Goal: Task Accomplishment & Management: Manage account settings

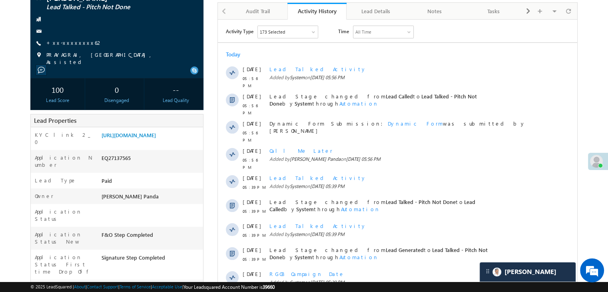
scroll to position [80, 0]
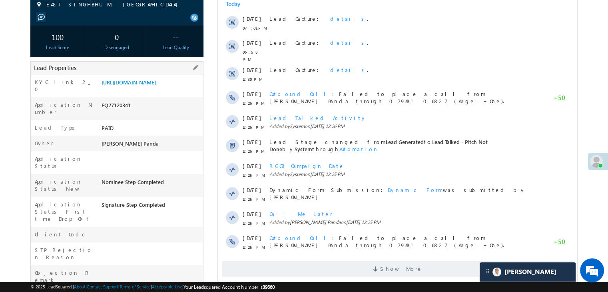
scroll to position [3760, 0]
click at [156, 85] on link "https://angelbroking1-pk3em7sa.customui-test.leadsquared.com?leadId=1782b1ba-cc…" at bounding box center [128, 82] width 54 height 7
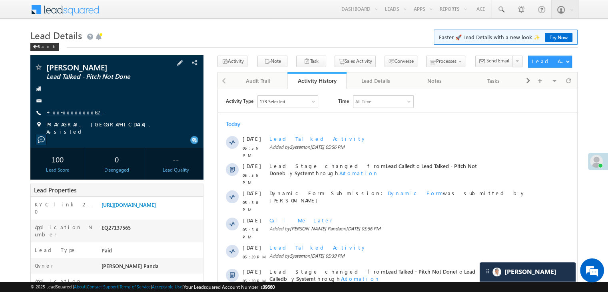
click at [74, 111] on link "+xx-xxxxxxxx62" at bounding box center [74, 112] width 56 height 7
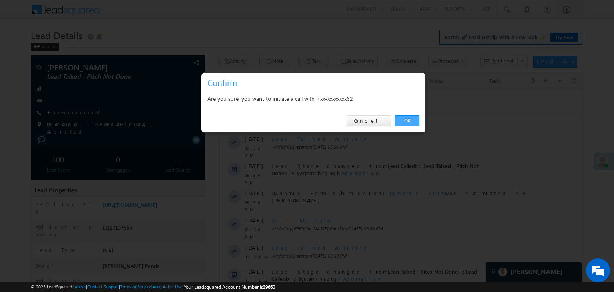
click at [408, 120] on link "OK" at bounding box center [407, 120] width 24 height 11
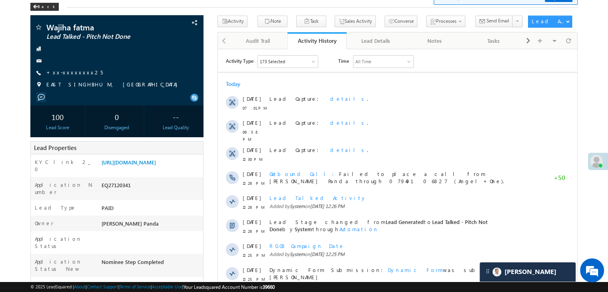
scroll to position [3760, 0]
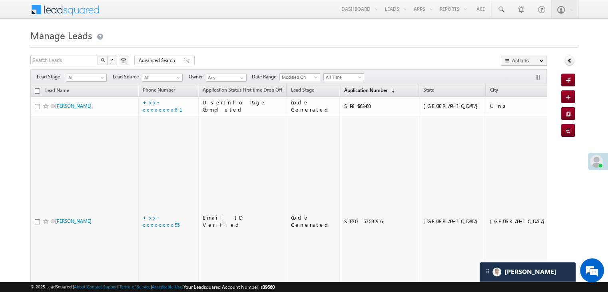
click at [359, 88] on span "Application Number" at bounding box center [365, 90] width 43 height 6
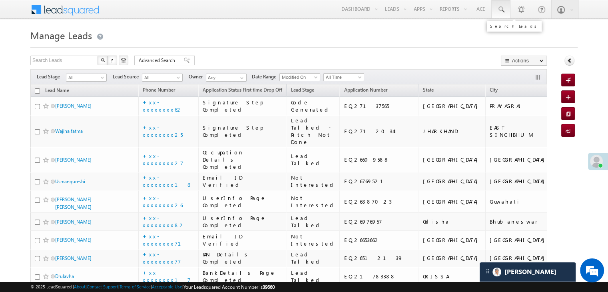
click at [496, 10] on link at bounding box center [500, 9] width 19 height 18
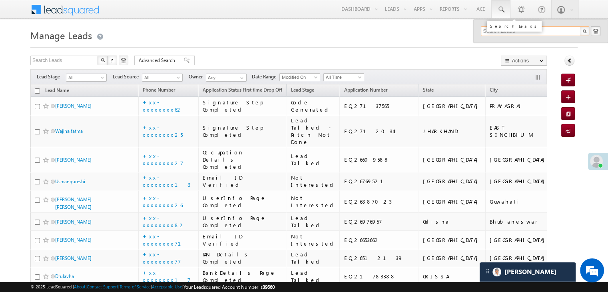
paste input "EQ21876438"
type input "EQ21876438"
click at [494, 44] on div "Rajesh" at bounding box center [538, 42] width 107 height 9
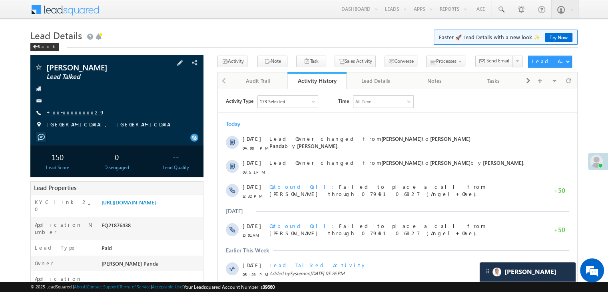
click at [68, 112] on link "+xx-xxxxxxxx29" at bounding box center [75, 112] width 58 height 7
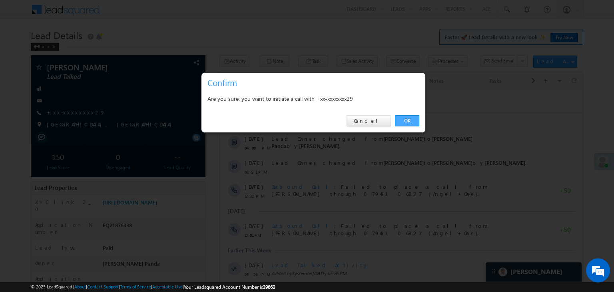
click at [407, 117] on link "OK" at bounding box center [407, 120] width 24 height 11
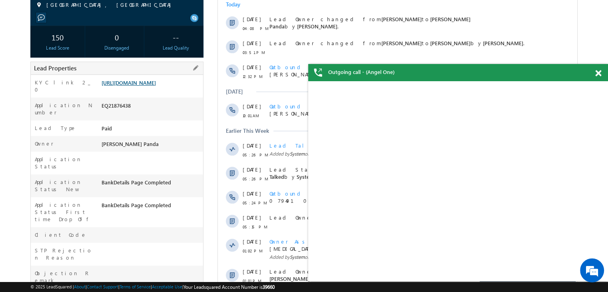
click at [149, 86] on link "https://angelbroking1-pk3em7sa.customui-test.leadsquared.com?leadId=84a7d28c-32…" at bounding box center [128, 82] width 54 height 7
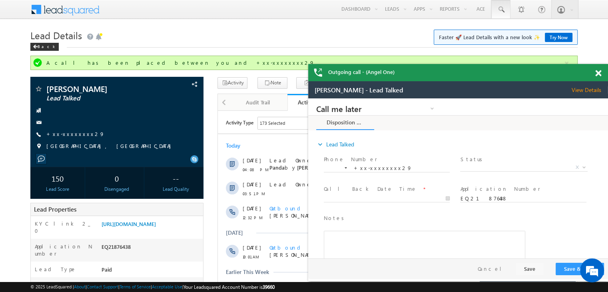
click at [503, 8] on span at bounding box center [501, 10] width 8 height 8
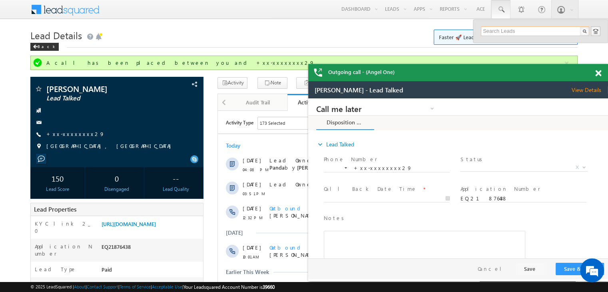
paste input "EQ12270758"
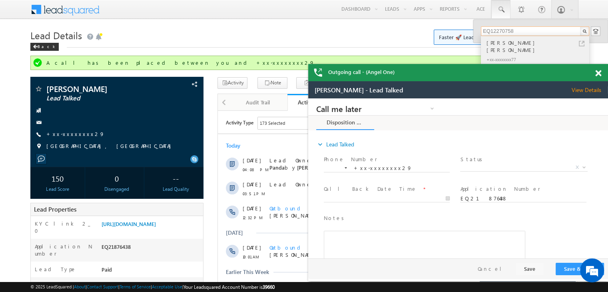
type input "EQ12270758"
click at [493, 45] on div "[PERSON_NAME] [PERSON_NAME]" at bounding box center [538, 46] width 107 height 16
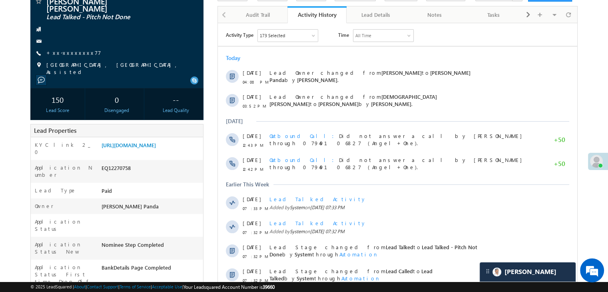
scroll to position [80, 0]
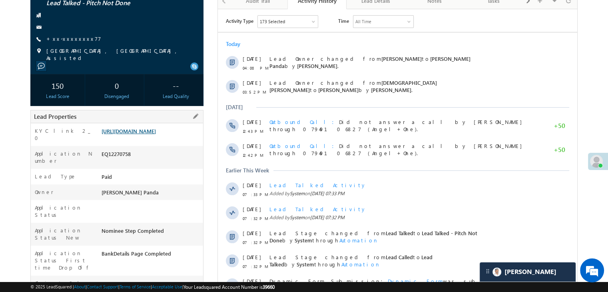
click at [152, 127] on link "[URL][DOMAIN_NAME]" at bounding box center [128, 130] width 54 height 7
click at [69, 35] on link "+xx-xxxxxxxx77" at bounding box center [73, 38] width 55 height 7
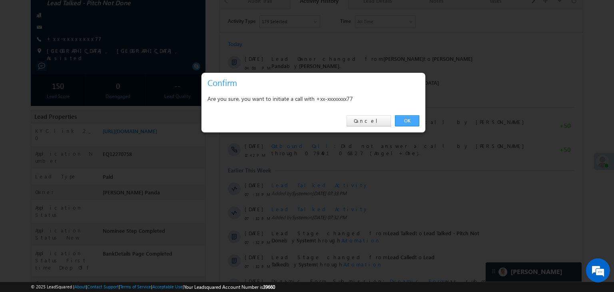
click at [410, 117] on link "OK" at bounding box center [407, 120] width 24 height 11
click at [412, 117] on div "Outbound Call Did not answer a call by [PERSON_NAME] through 07949106827 (Angel…" at bounding box center [404, 126] width 266 height 24
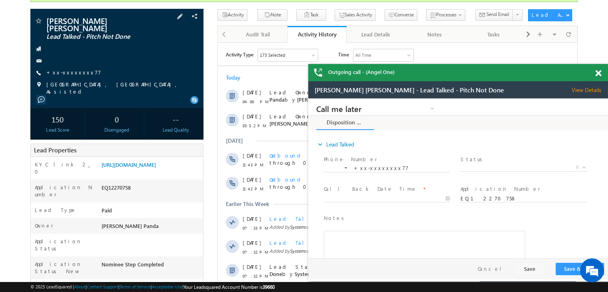
scroll to position [21, 0]
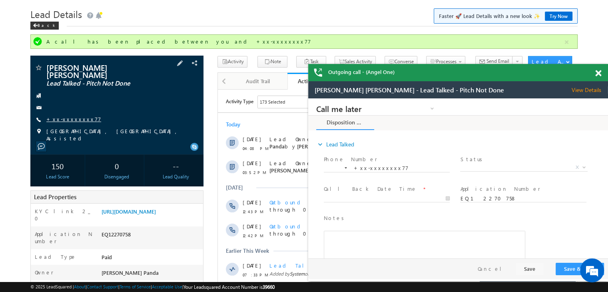
click at [70, 115] on link "+xx-xxxxxxxx77" at bounding box center [73, 118] width 55 height 7
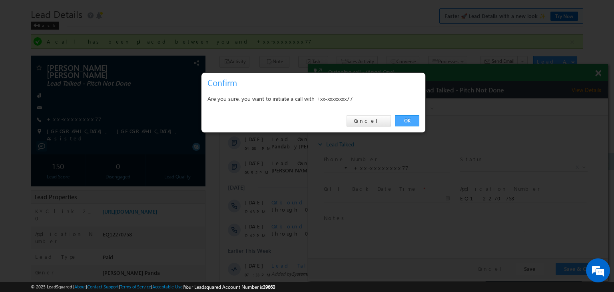
click at [408, 120] on link "OK" at bounding box center [407, 120] width 24 height 11
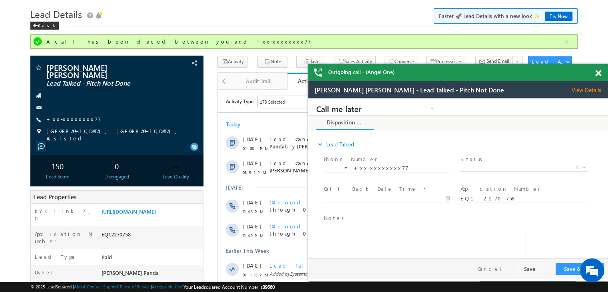
scroll to position [0, 0]
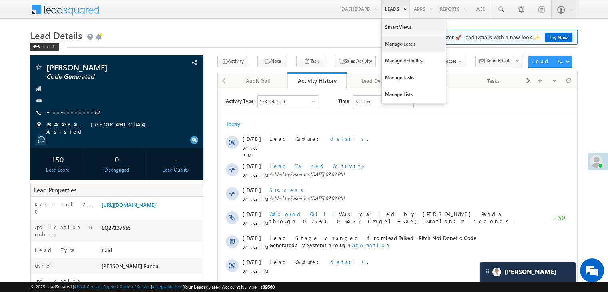
click at [398, 46] on link "Manage Leads" at bounding box center [414, 44] width 64 height 17
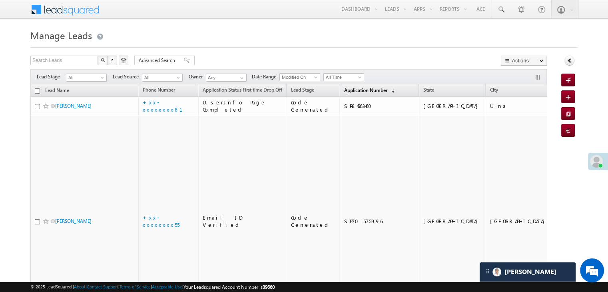
click at [347, 91] on span "Application Number" at bounding box center [365, 90] width 43 height 6
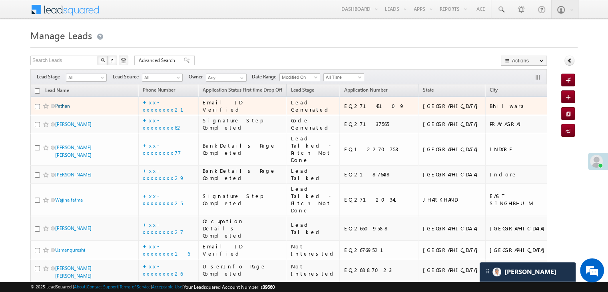
click at [69, 109] on link "Pathan" at bounding box center [62, 106] width 15 height 6
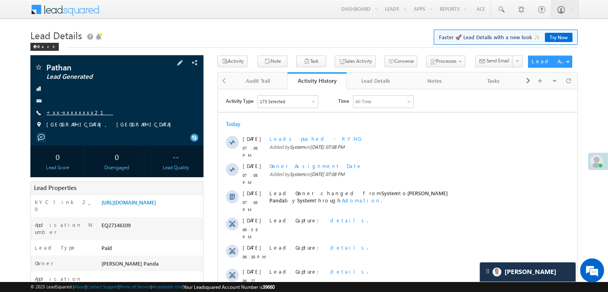
click at [72, 112] on link "+xx-xxxxxxxx21" at bounding box center [79, 112] width 67 height 7
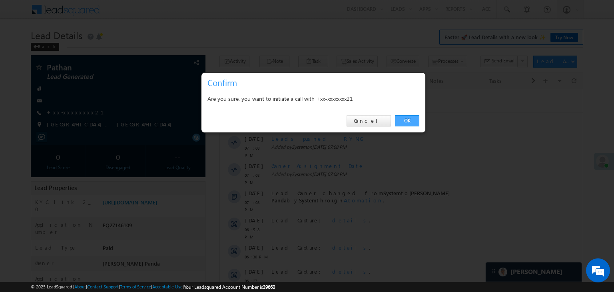
drag, startPoint x: 407, startPoint y: 120, endPoint x: 141, endPoint y: 8, distance: 288.9
click at [407, 120] on link "OK" at bounding box center [407, 120] width 24 height 11
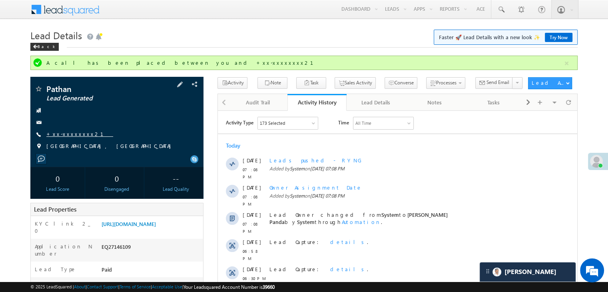
click at [77, 135] on link "+xx-xxxxxxxx21" at bounding box center [79, 133] width 67 height 7
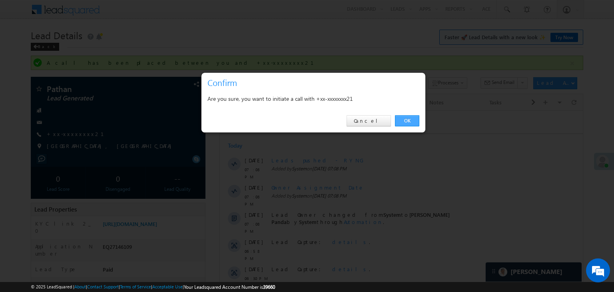
click at [409, 119] on link "OK" at bounding box center [407, 120] width 24 height 11
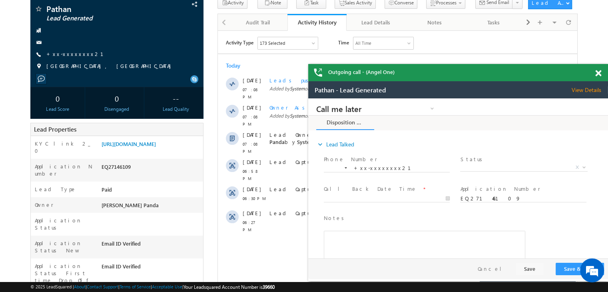
click at [596, 74] on span at bounding box center [598, 73] width 6 height 7
click at [596, 74] on div "Outgoing call - (Angel One)" at bounding box center [458, 72] width 300 height 17
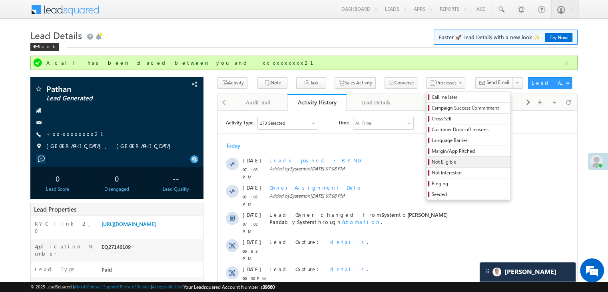
click at [431, 164] on span "Not Eligible" at bounding box center [469, 161] width 76 height 7
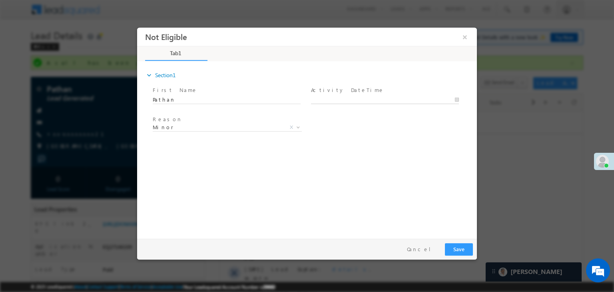
type input "08/13/25 7:10 PM"
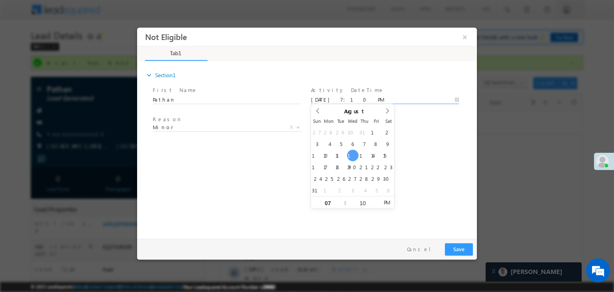
click at [373, 99] on input "08/13/25 7:10 PM" at bounding box center [385, 100] width 148 height 8
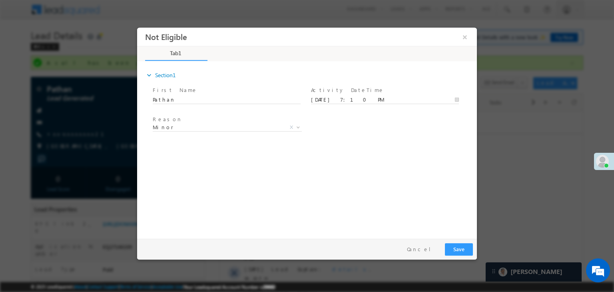
click at [432, 129] on div "Reason * Minor Existing Client Out of India DRA - FDS Termination DRA - Already…" at bounding box center [314, 129] width 326 height 30
click at [267, 129] on span "Minor" at bounding box center [218, 126] width 130 height 7
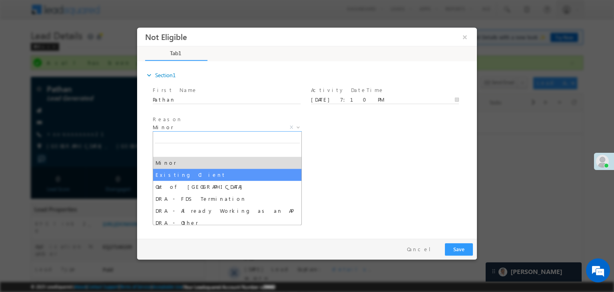
select select "Existing Client"
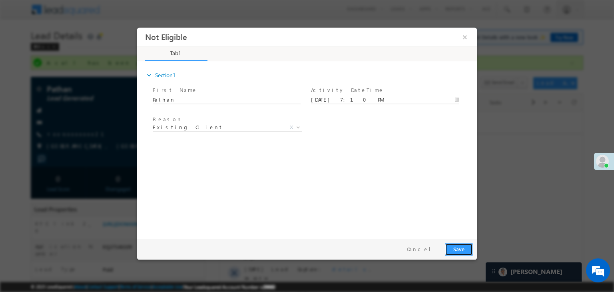
click at [456, 248] on button "Save" at bounding box center [459, 249] width 28 height 12
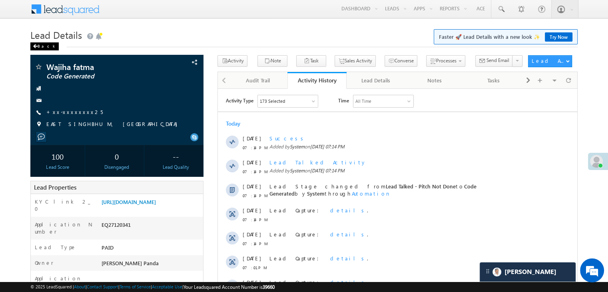
click at [42, 48] on div "Back" at bounding box center [44, 46] width 28 height 8
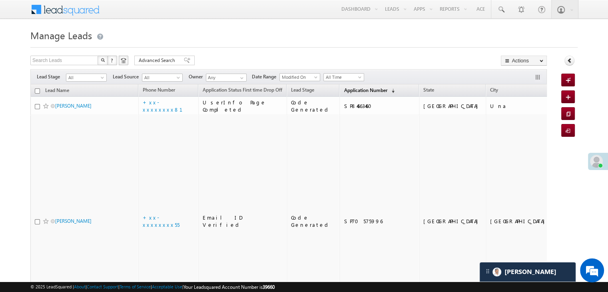
click at [354, 87] on span "Application Number" at bounding box center [365, 90] width 43 height 6
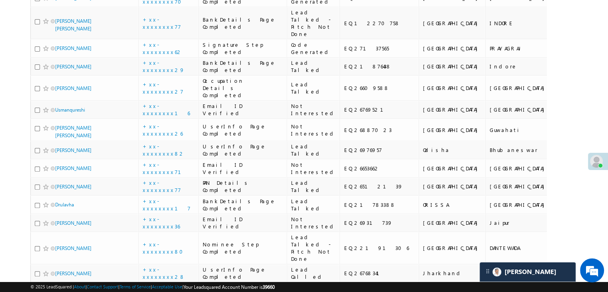
scroll to position [240, 0]
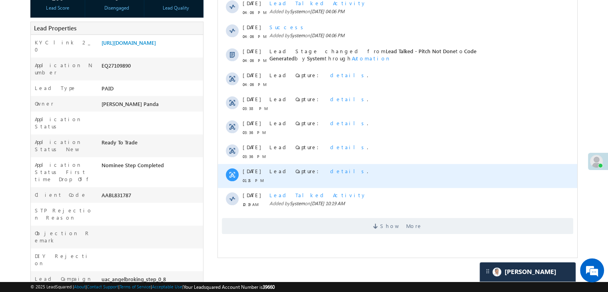
scroll to position [160, 0]
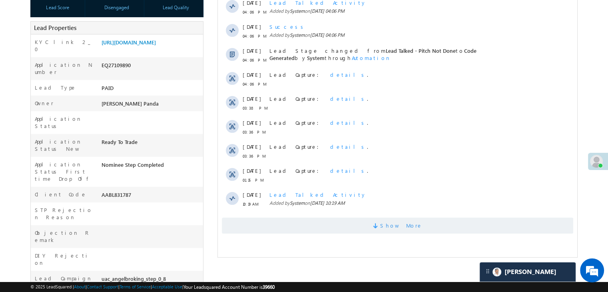
click at [399, 231] on span "Show More" at bounding box center [401, 225] width 42 height 16
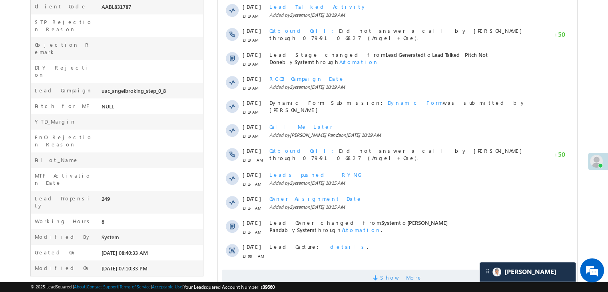
scroll to position [374, 0]
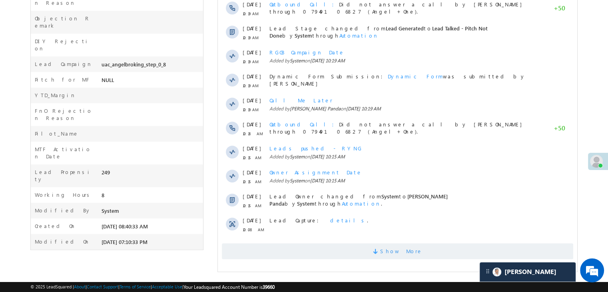
click at [402, 249] on span "Show More" at bounding box center [401, 251] width 42 height 16
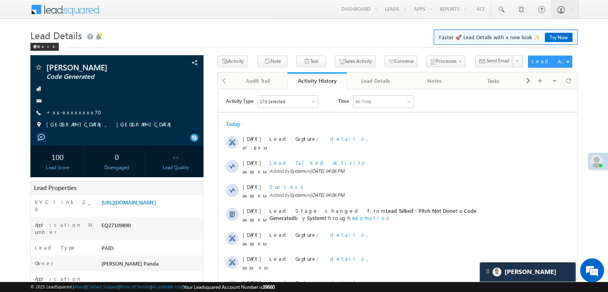
scroll to position [0, 0]
click at [42, 48] on div "Back" at bounding box center [44, 47] width 28 height 8
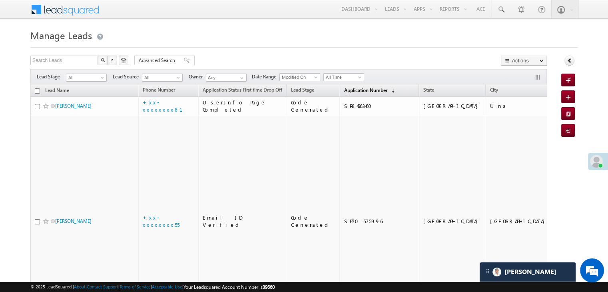
click at [344, 88] on span "Application Number" at bounding box center [365, 90] width 43 height 6
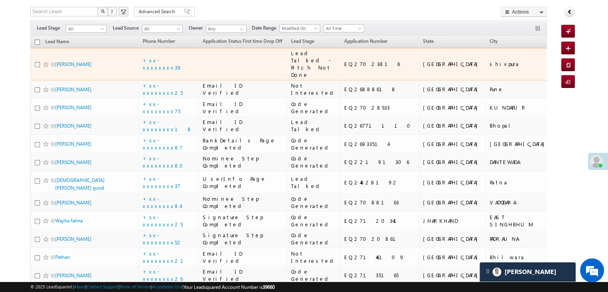
scroll to position [120, 0]
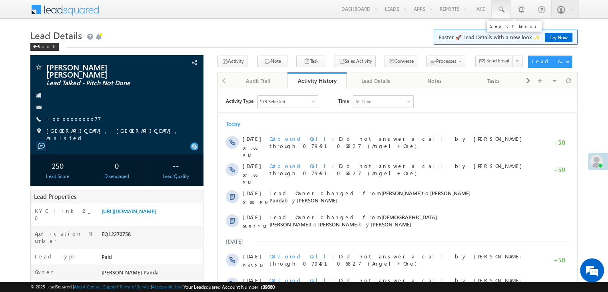
click at [497, 8] on span at bounding box center [501, 10] width 8 height 8
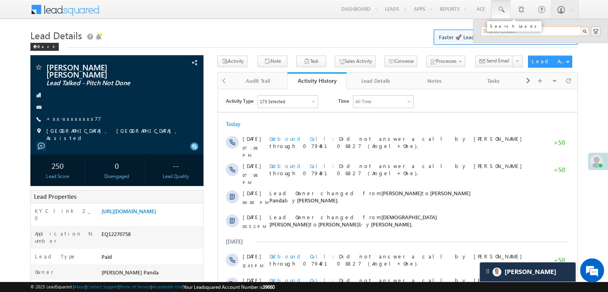
paste input "EQ27023816"
type input "EQ27023816"
click at [499, 44] on div "[PERSON_NAME]" at bounding box center [538, 42] width 107 height 9
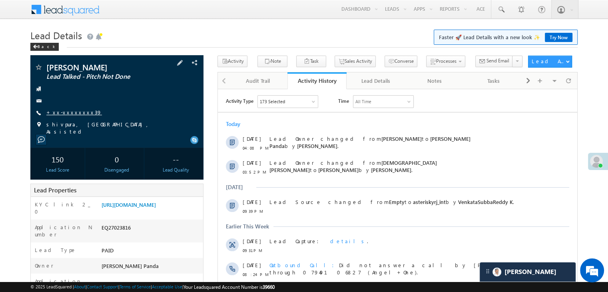
click at [66, 115] on link "+xx-xxxxxxxx39" at bounding box center [74, 112] width 56 height 7
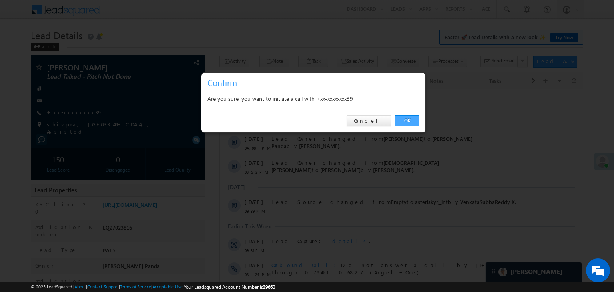
click at [404, 119] on link "OK" at bounding box center [407, 120] width 24 height 11
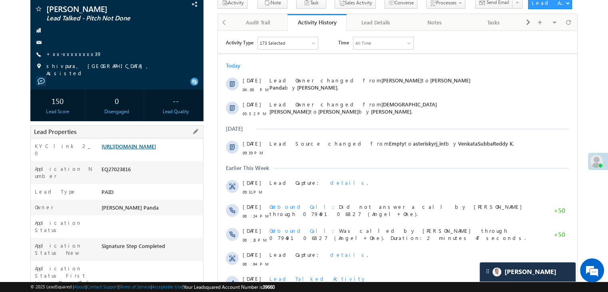
scroll to position [101, 0]
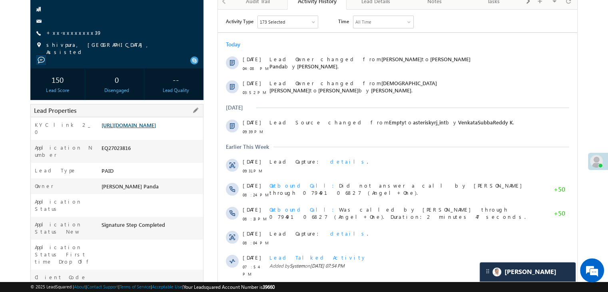
click at [156, 128] on link "[URL][DOMAIN_NAME]" at bounding box center [128, 124] width 54 height 7
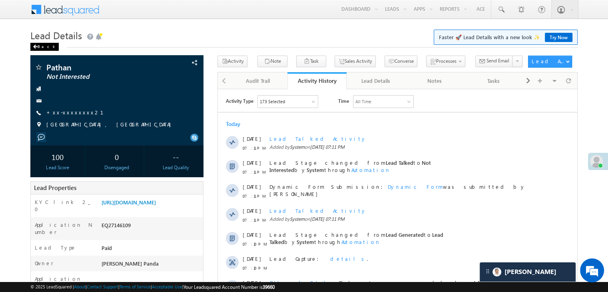
click at [41, 47] on div "Back" at bounding box center [44, 47] width 28 height 8
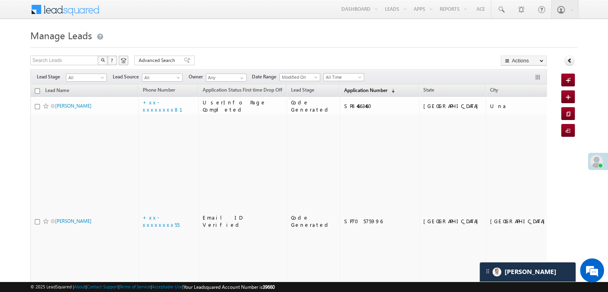
click at [346, 94] on link "Application Number (sorted descending)" at bounding box center [369, 90] width 59 height 10
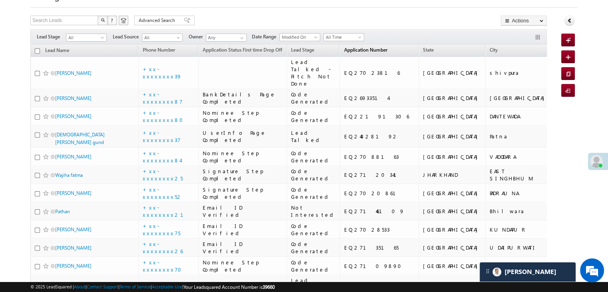
scroll to position [80, 0]
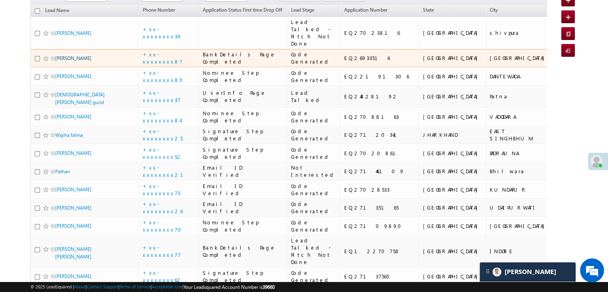
click at [70, 61] on link "[PERSON_NAME]" at bounding box center [73, 58] width 36 height 6
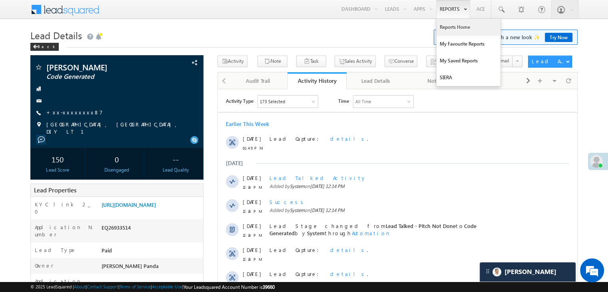
click at [454, 28] on link "Reports Home" at bounding box center [468, 27] width 64 height 17
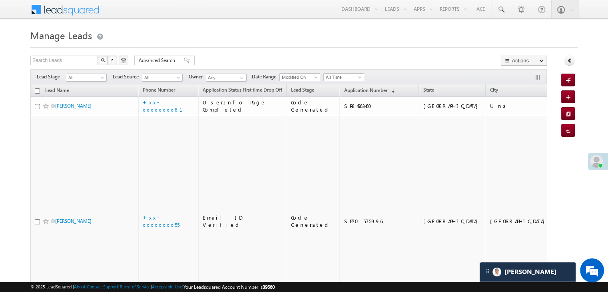
click at [598, 162] on span at bounding box center [596, 161] width 13 height 13
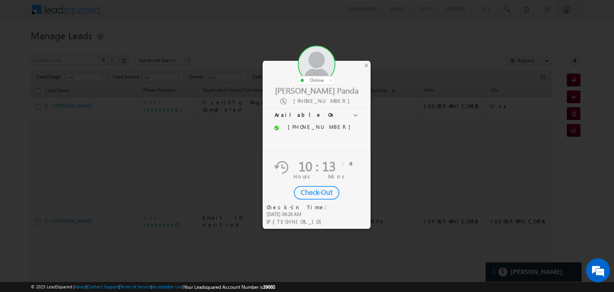
click at [316, 193] on div "Check-Out" at bounding box center [317, 193] width 46 height 14
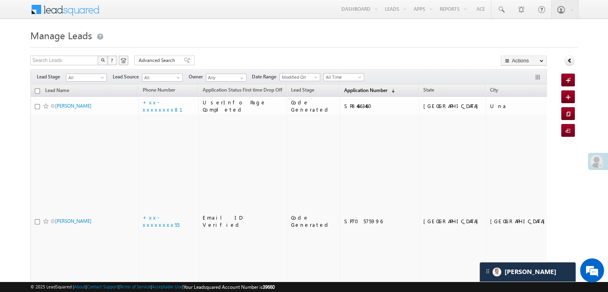
click at [350, 90] on span "Application Number" at bounding box center [365, 90] width 43 height 6
